Goal: Communication & Community: Answer question/provide support

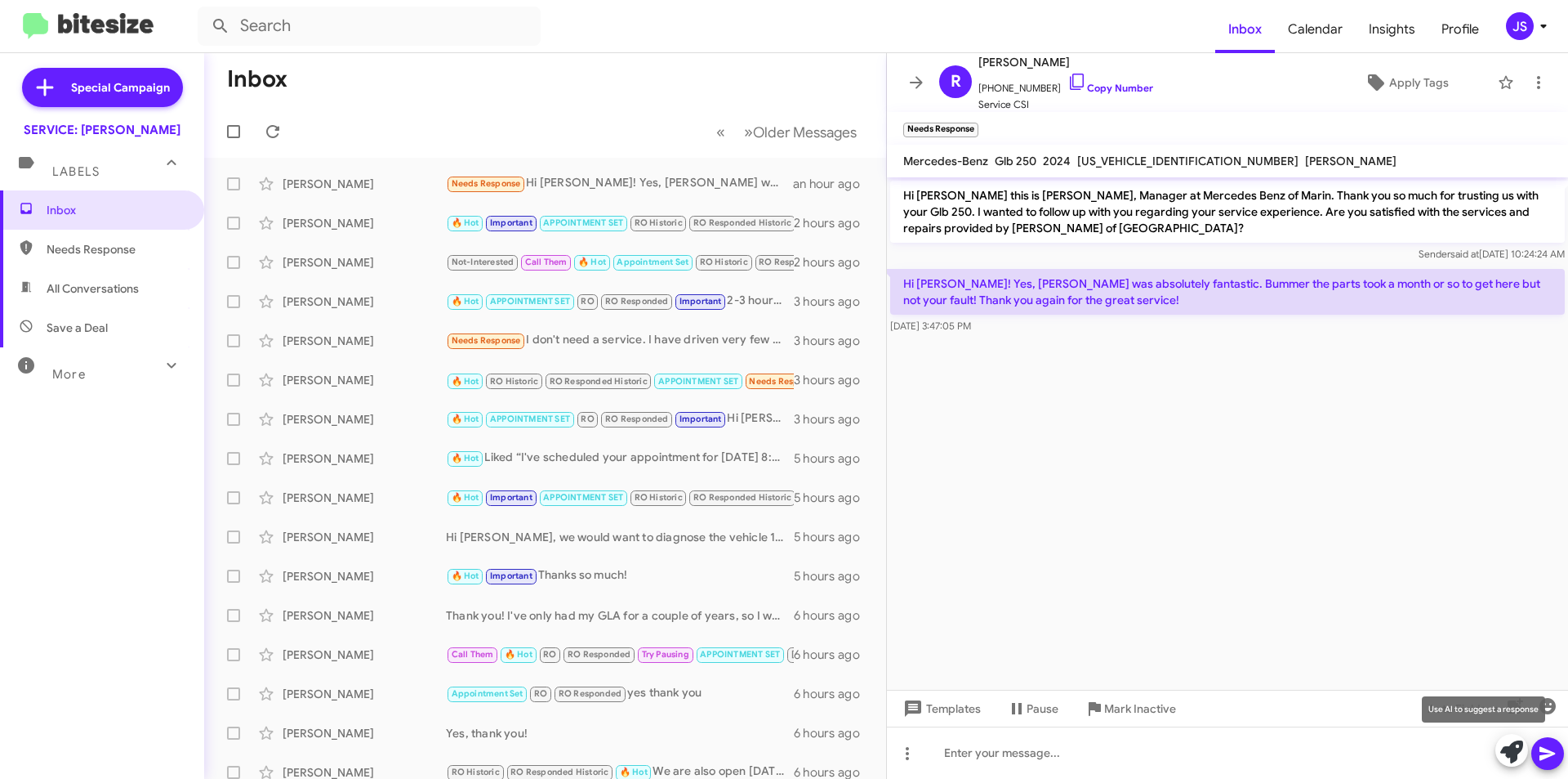
click at [1509, 758] on icon at bounding box center [1511, 751] width 23 height 23
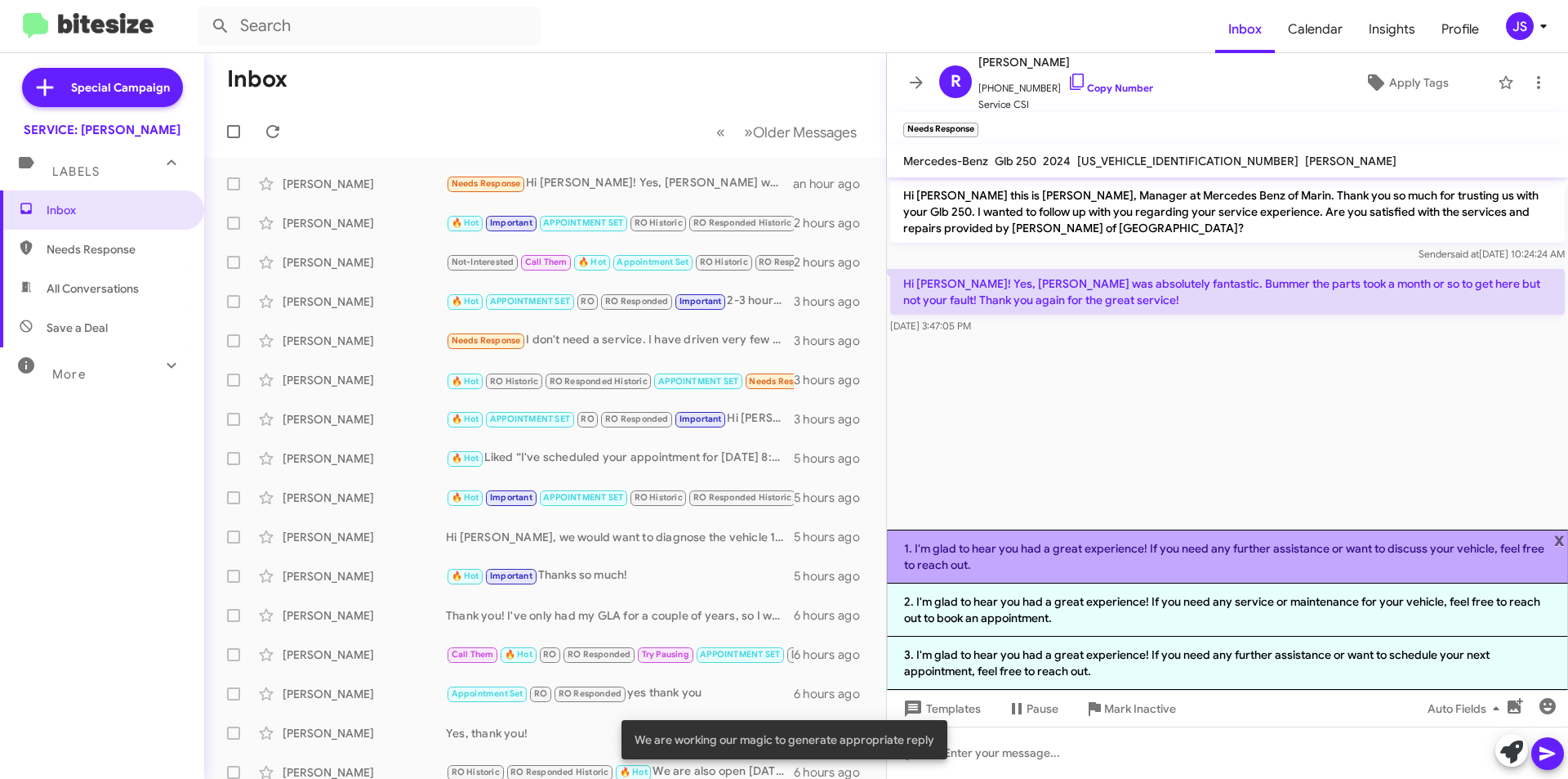
click at [1002, 550] on li "1. I'm glad to hear you had a great experience! If you need any further assista…" at bounding box center [1226, 556] width 681 height 54
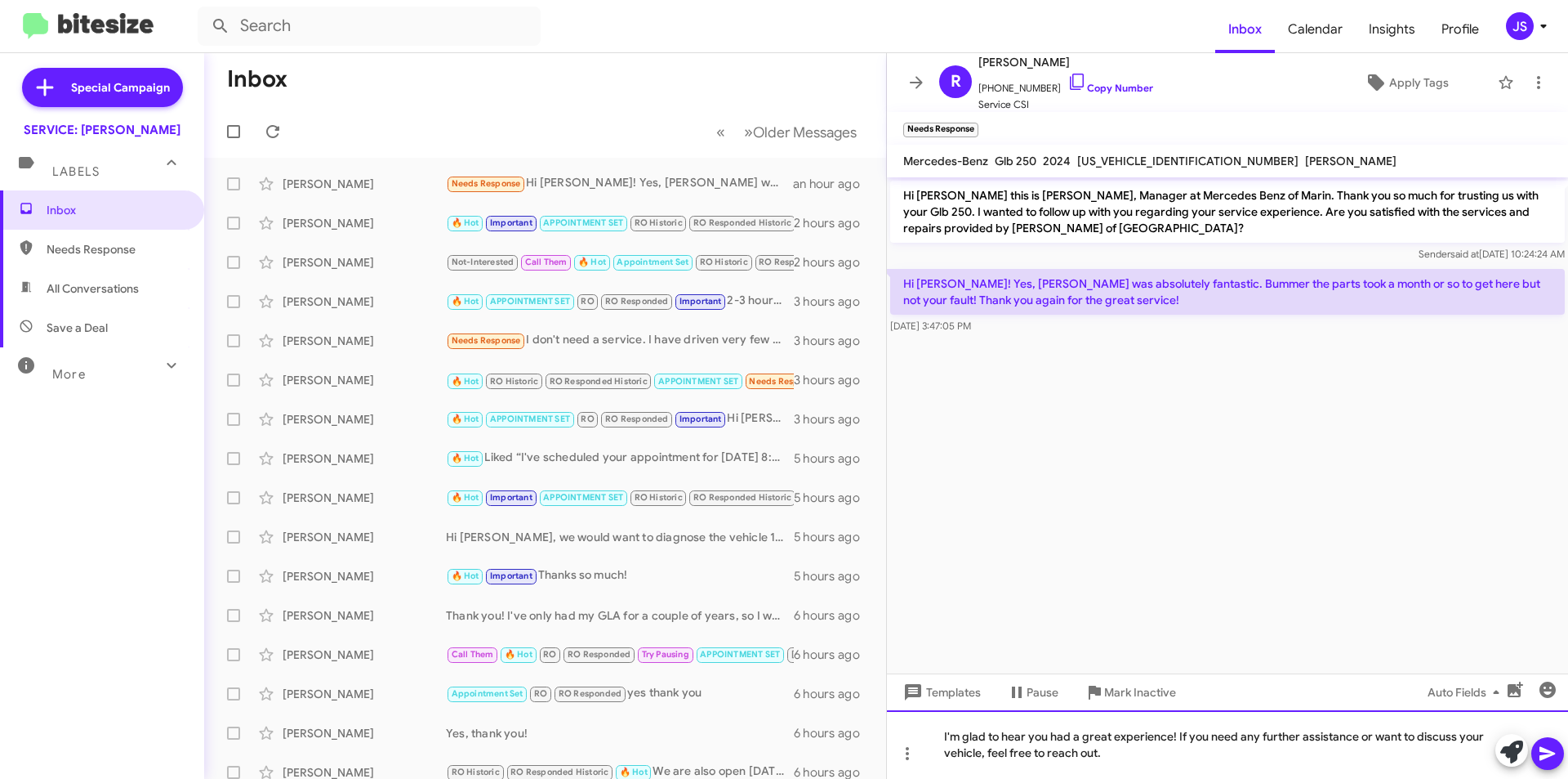
click at [1231, 748] on div "I'm glad to hear you had a great experience! If you need any further assistance…" at bounding box center [1226, 745] width 681 height 69
click at [1170, 736] on div "I'm glad to hear you had a great experience! If you need any further assistance…" at bounding box center [1226, 745] width 681 height 69
click at [1244, 733] on div "I'm glad to hear you had a great experience with Angelo! If you need any furthe…" at bounding box center [1226, 745] width 681 height 69
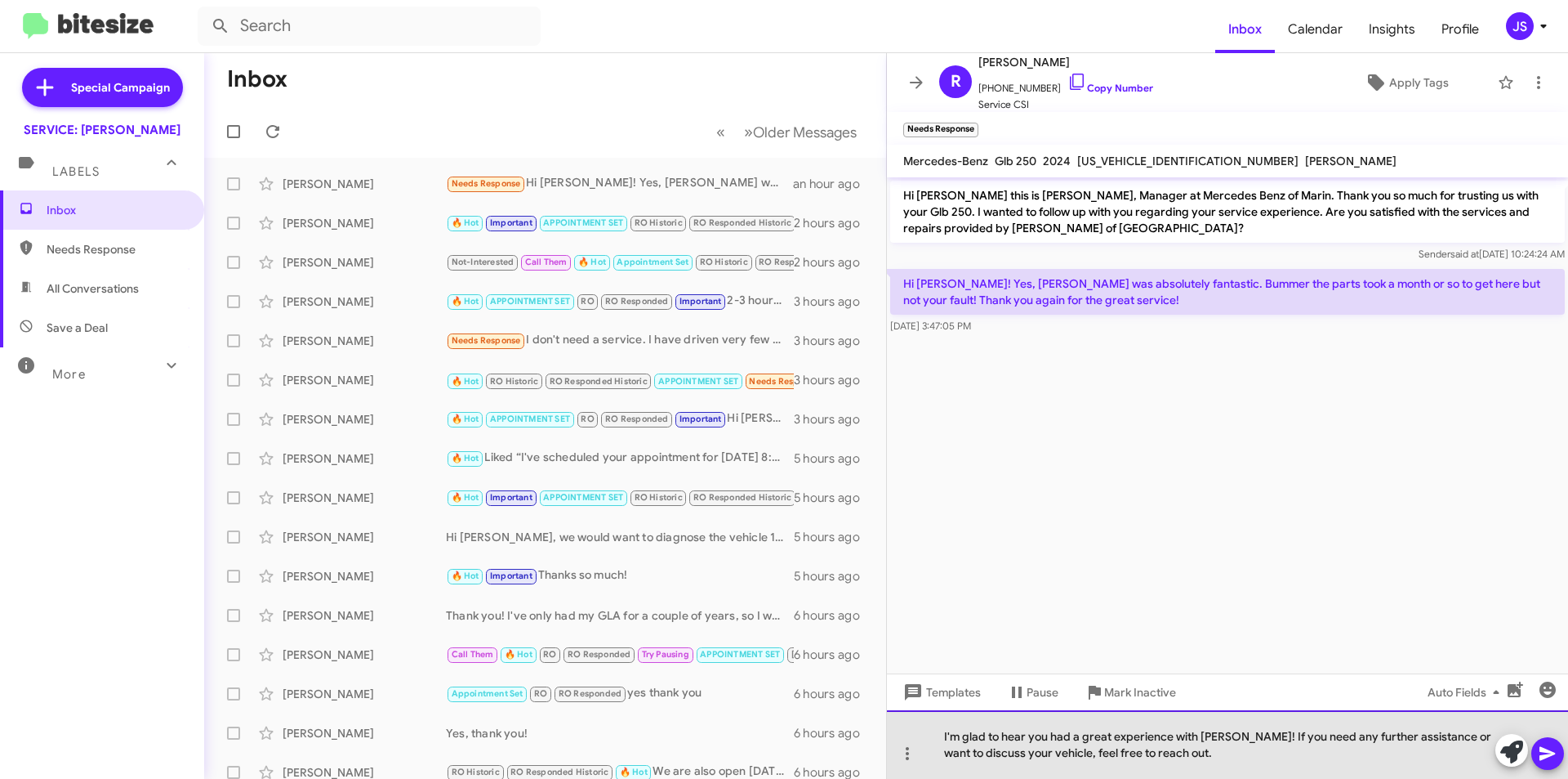
click at [1237, 739] on div "I'm glad to hear you had a great experience with Angelo! If you need any furthe…" at bounding box center [1226, 745] width 681 height 69
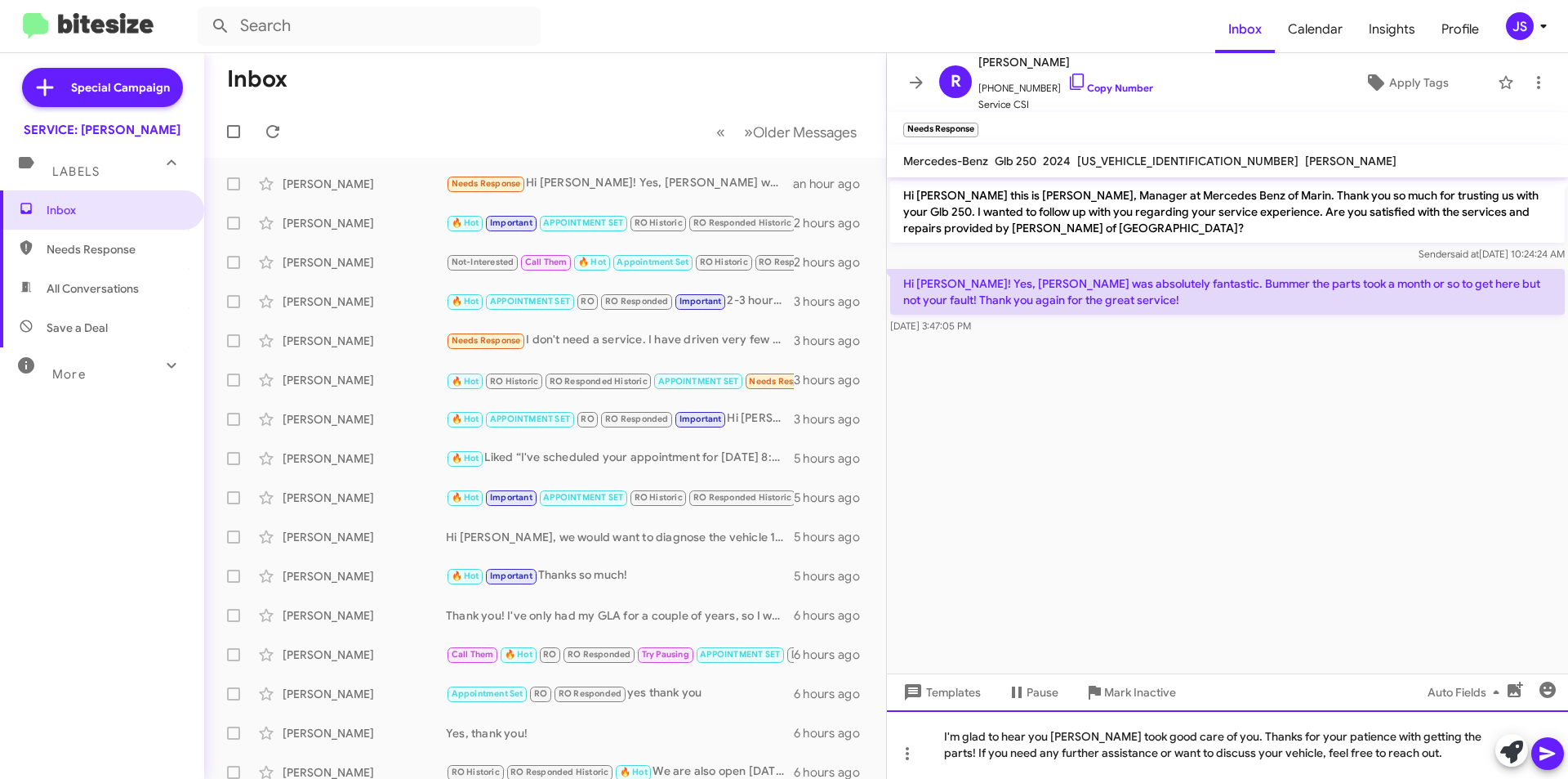
click at [1049, 738] on div "I'm glad to hear you Angelo took good care of you. Thanks for your patience wit…" at bounding box center [1226, 745] width 681 height 69
click at [1412, 761] on div "I'm glad to hear Angelo took good care of you. Thanks for your patience with ge…" at bounding box center [1226, 745] width 681 height 69
click at [1546, 755] on icon at bounding box center [1546, 753] width 15 height 14
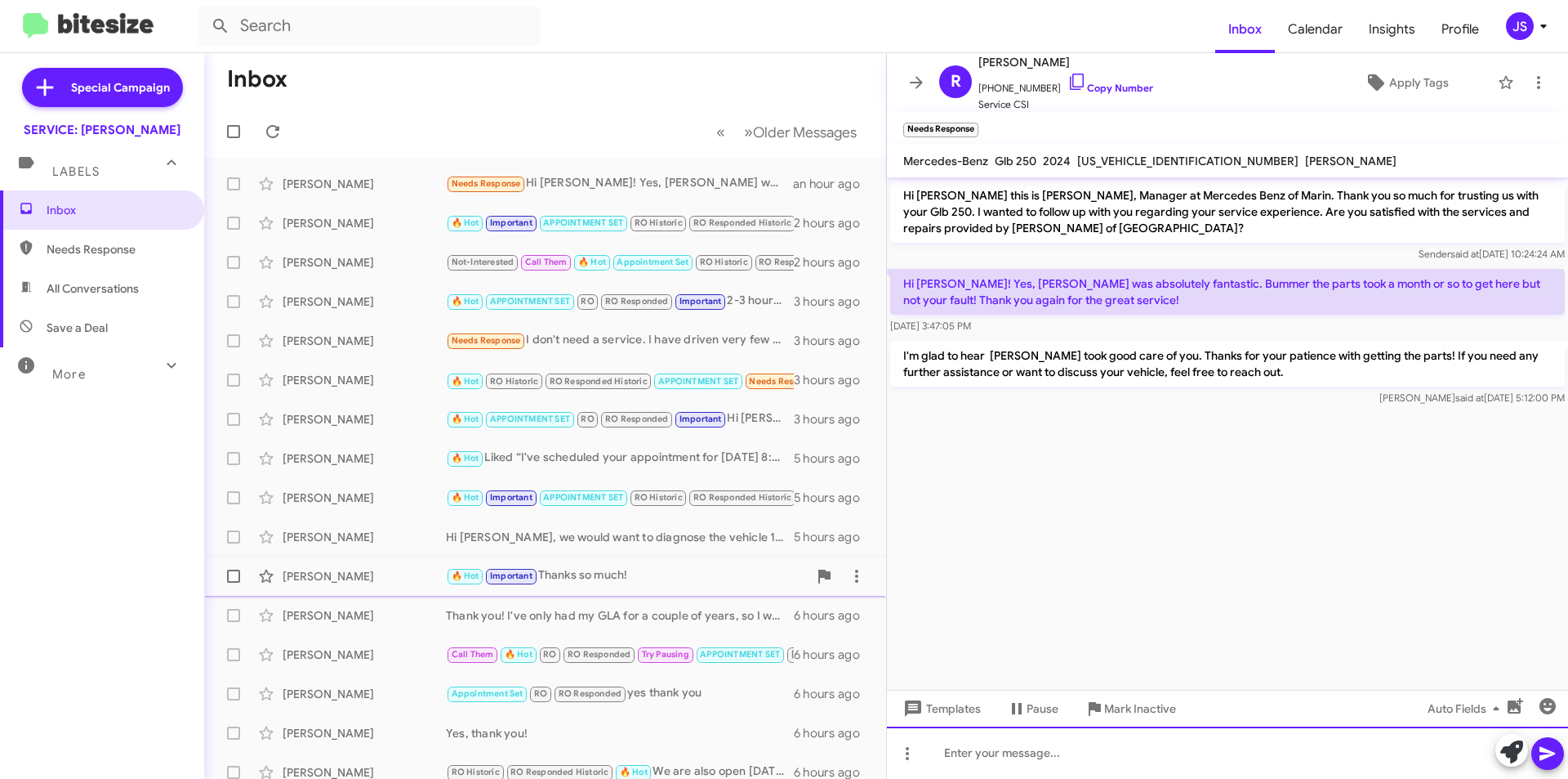
scroll to position [80, 0]
